Goal: Check status: Check status

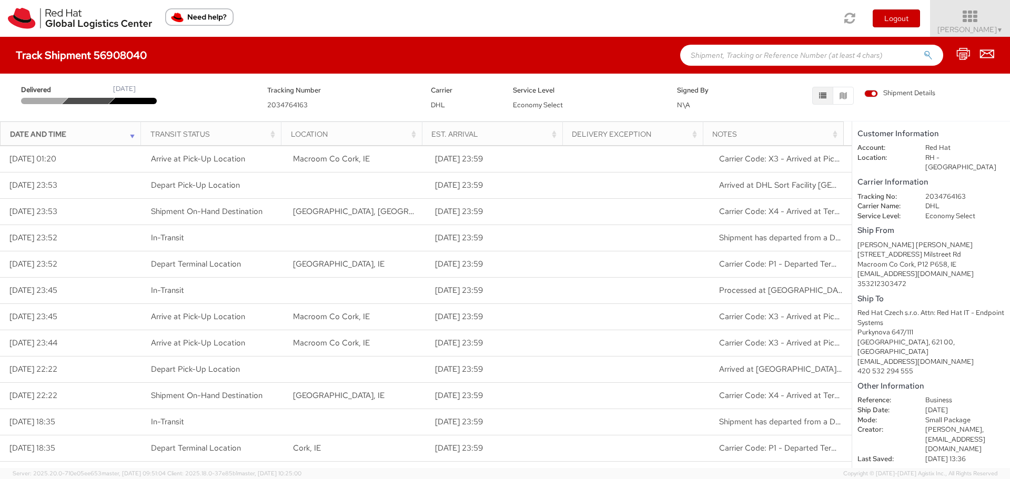
click at [984, 27] on span "Andrea Shovlin ▼" at bounding box center [970, 29] width 66 height 9
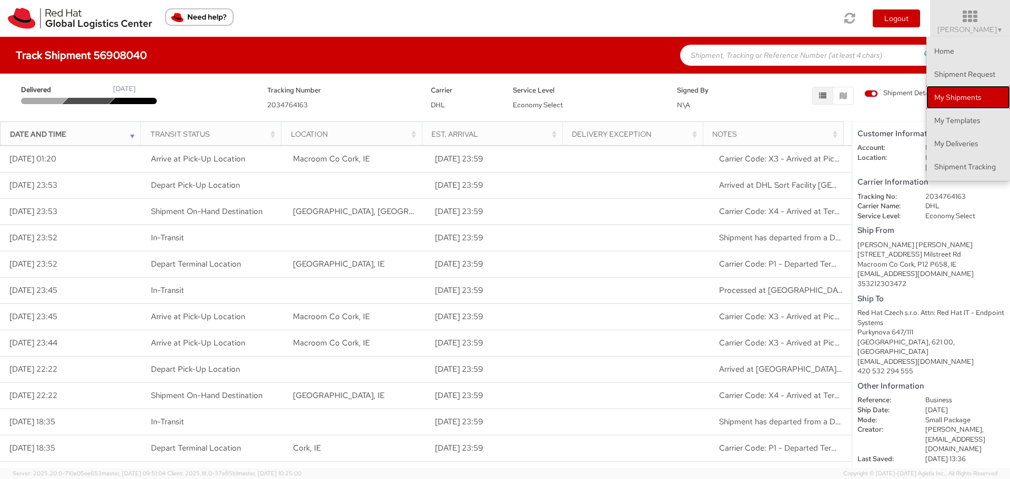
click at [968, 98] on link "My Shipments" at bounding box center [968, 97] width 84 height 23
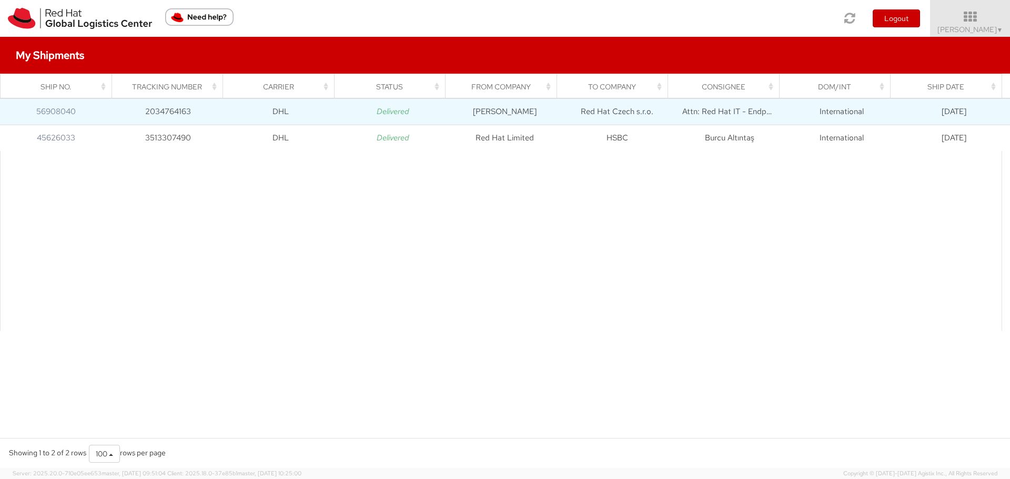
click at [275, 115] on td "DHL" at bounding box center [281, 111] width 112 height 26
click at [391, 113] on icon "Delivered" at bounding box center [393, 111] width 33 height 11
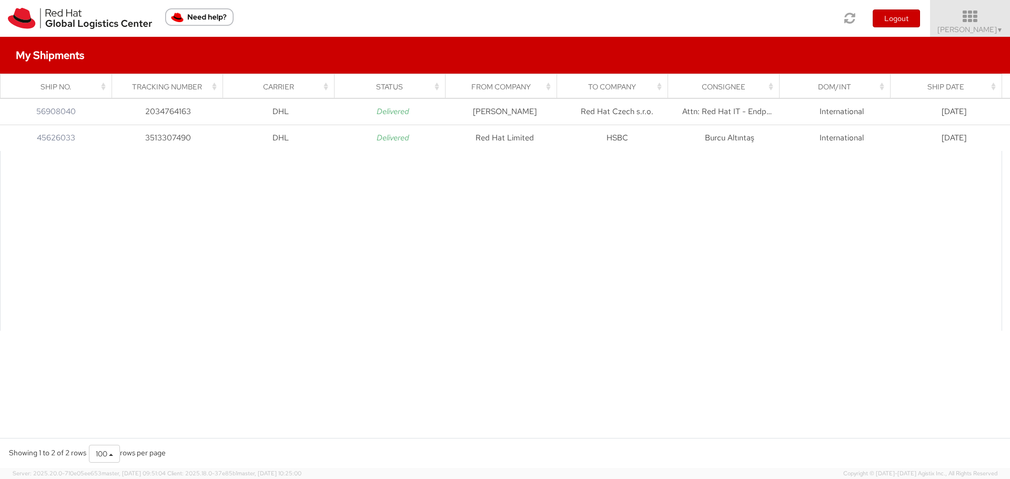
click at [968, 27] on span "Andrea Shovlin ▼" at bounding box center [970, 29] width 66 height 9
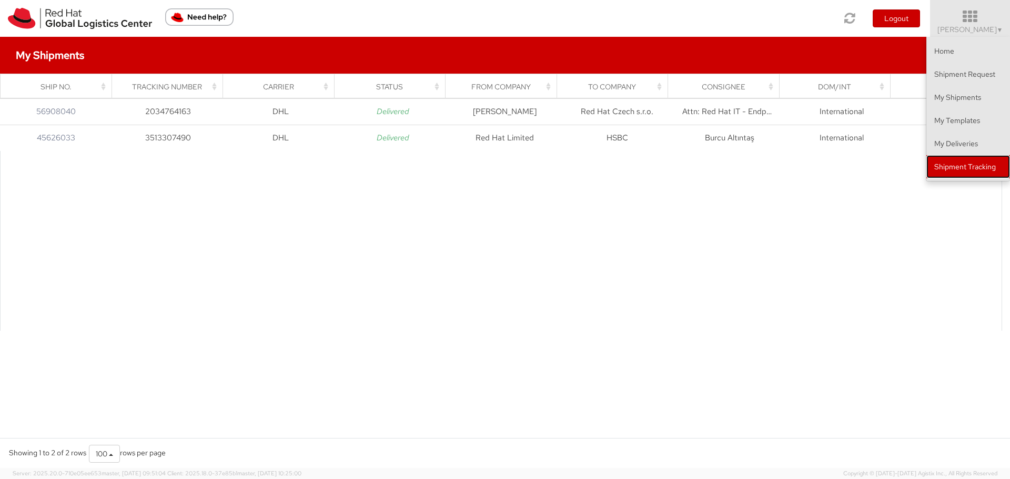
click at [956, 164] on link "Shipment Tracking" at bounding box center [968, 166] width 84 height 23
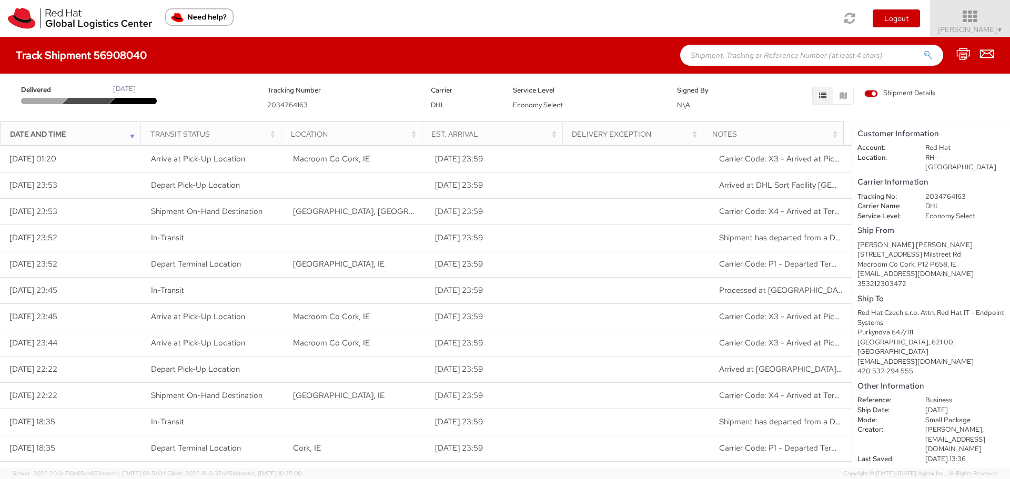
click at [956, 25] on span "Andrea Shovlin ▼" at bounding box center [970, 29] width 66 height 9
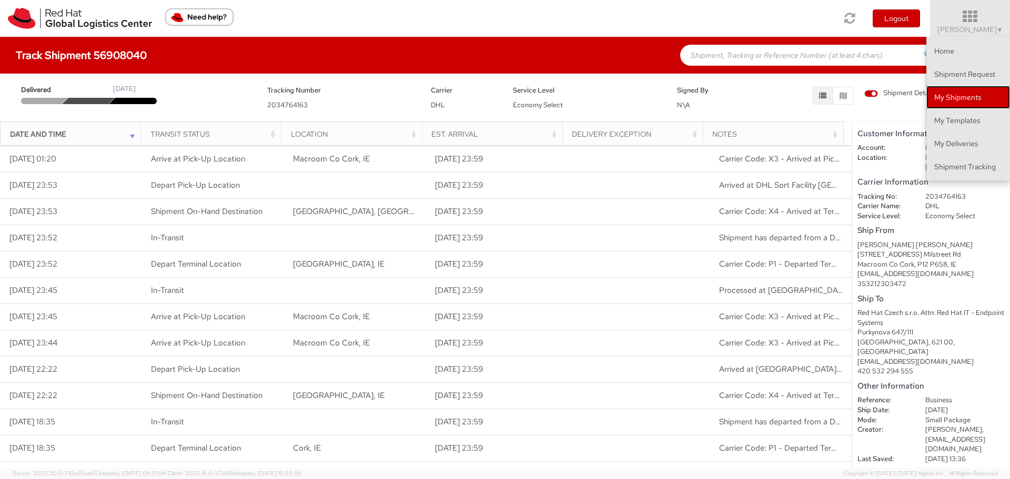
click at [953, 95] on link "My Shipments" at bounding box center [968, 97] width 84 height 23
